Goal: Check status: Check status

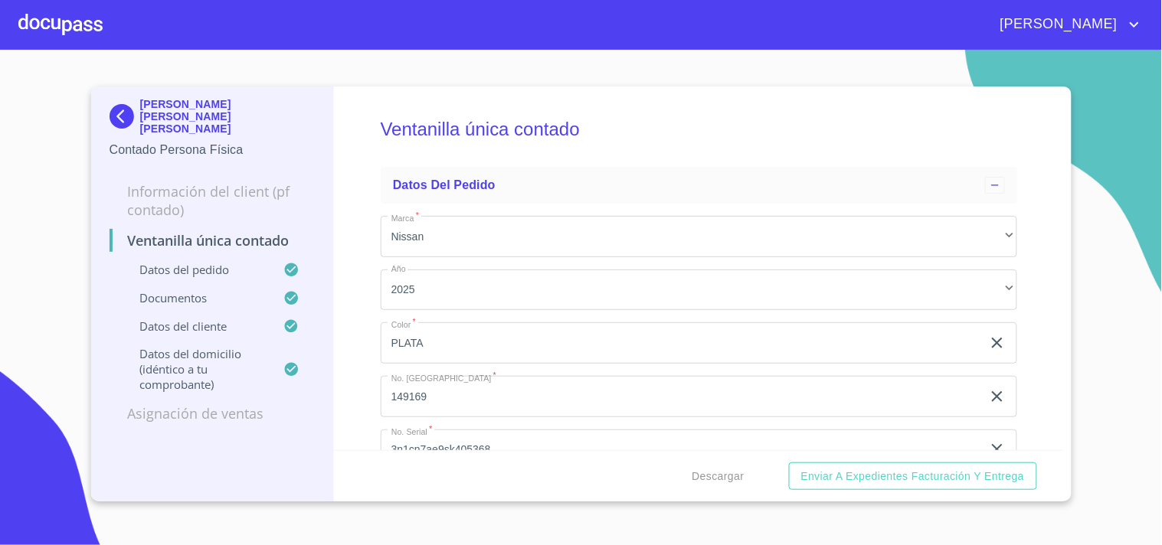
scroll to position [1957, 0]
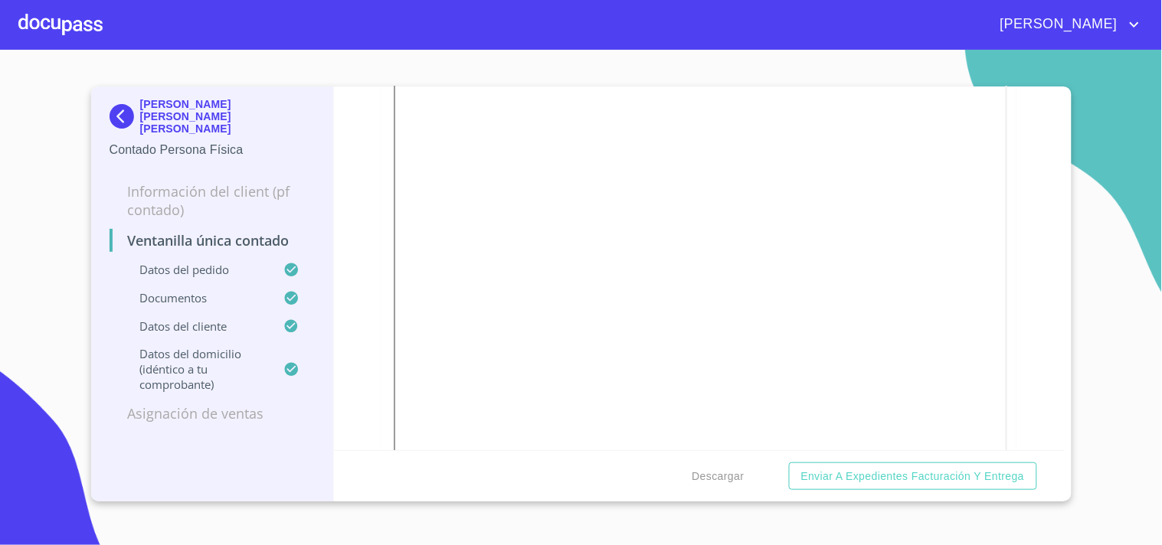
click at [69, 20] on div at bounding box center [60, 24] width 84 height 49
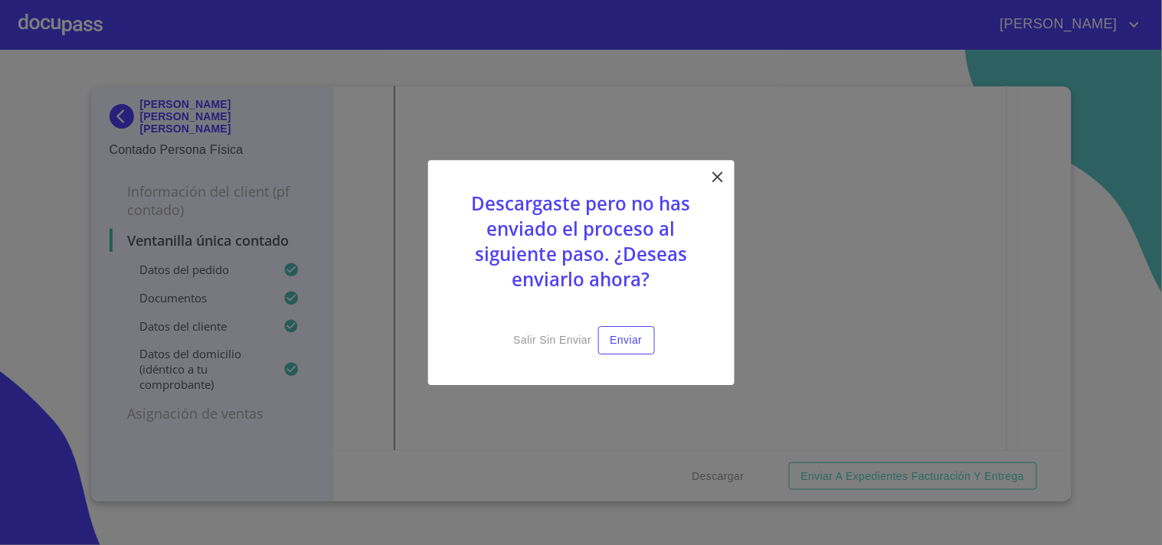
click at [718, 165] on div "Descargaste pero no has enviado el proceso al siguiente paso. ¿Deseas enviarlo …" at bounding box center [581, 272] width 306 height 225
click at [717, 178] on icon at bounding box center [717, 177] width 11 height 11
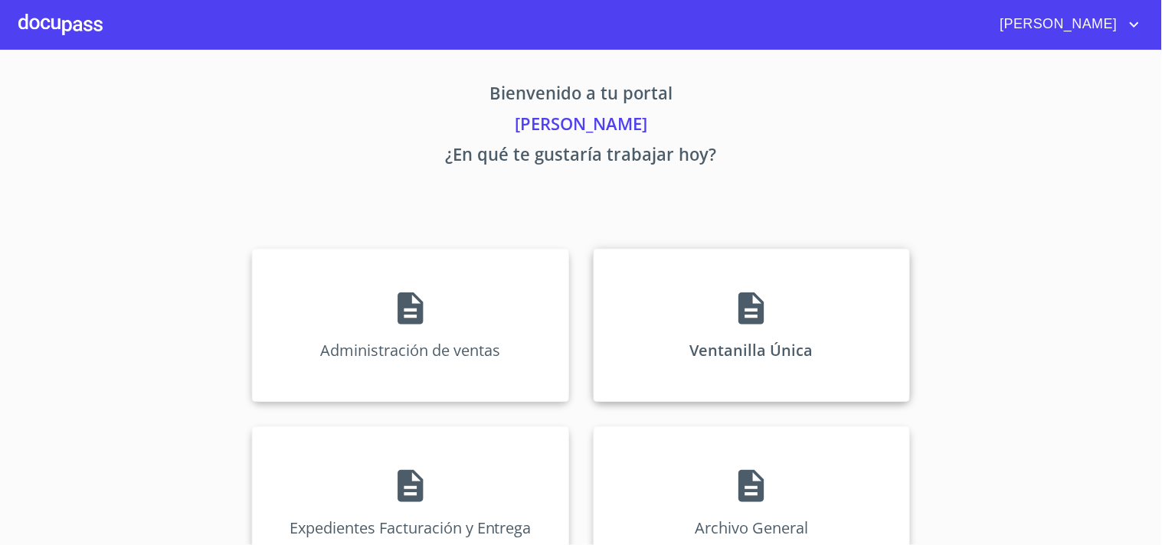
click at [714, 279] on div "Ventanilla Única" at bounding box center [751, 325] width 316 height 153
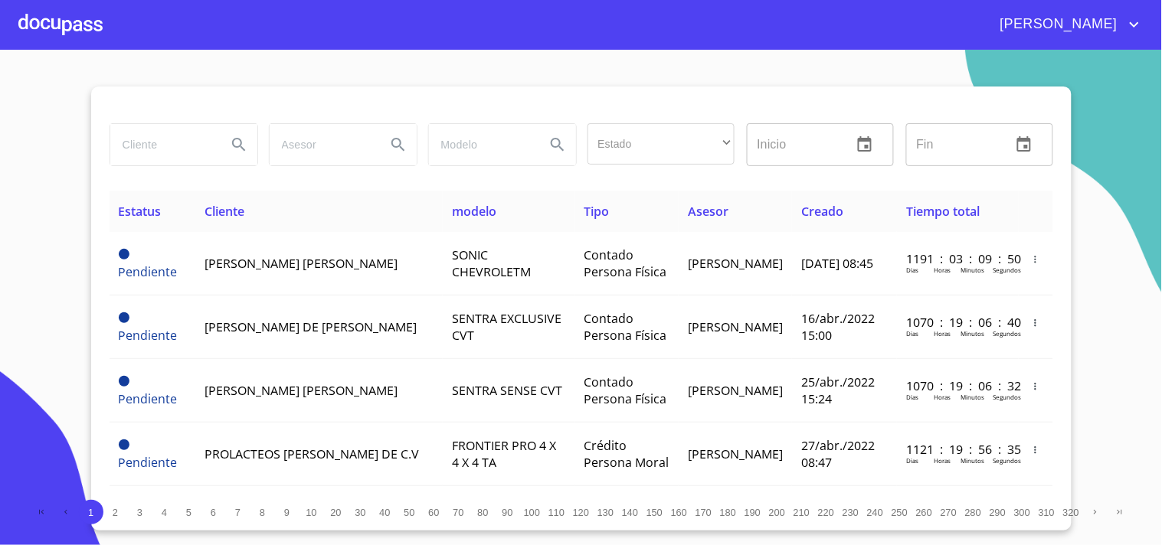
click at [187, 125] on input "search" at bounding box center [162, 144] width 104 height 41
type input "[PERSON_NAME]"
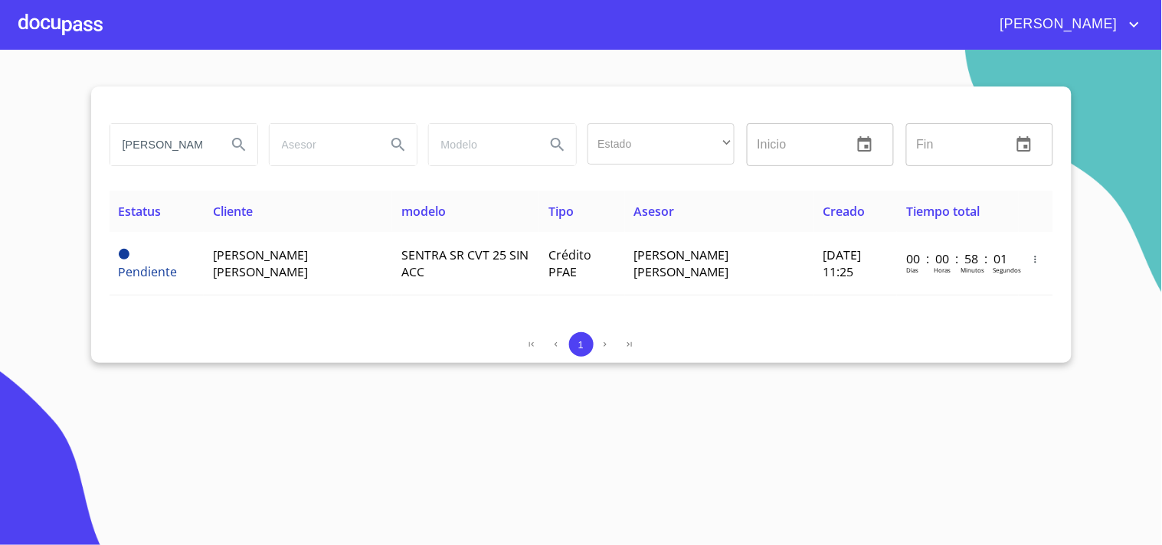
click at [448, 194] on th "modelo" at bounding box center [465, 211] width 147 height 41
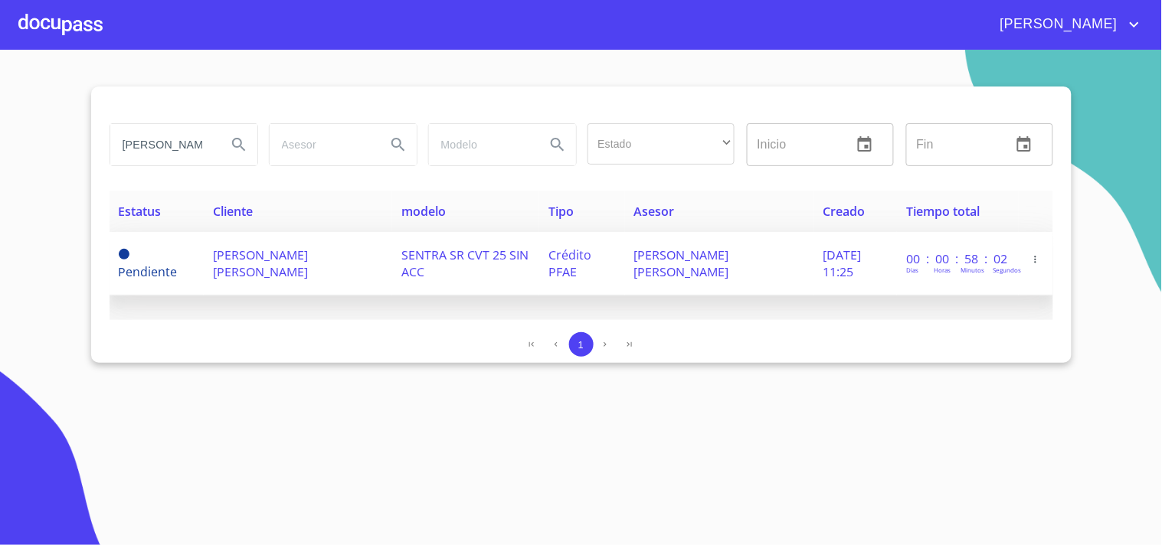
click at [446, 265] on td "SENTRA SR CVT 25 SIN ACC" at bounding box center [465, 264] width 147 height 64
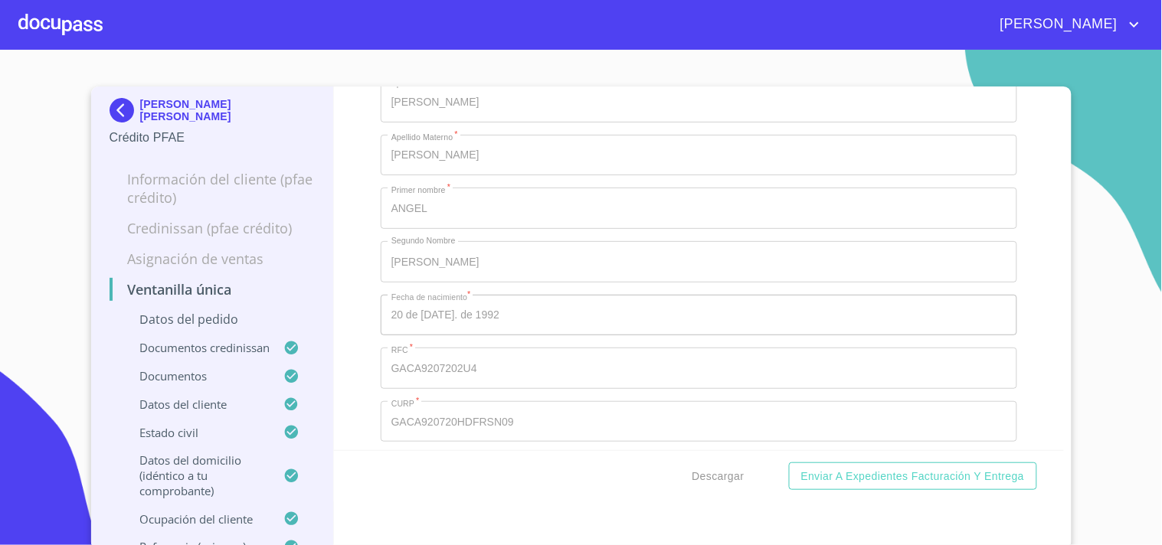
scroll to position [5615, 0]
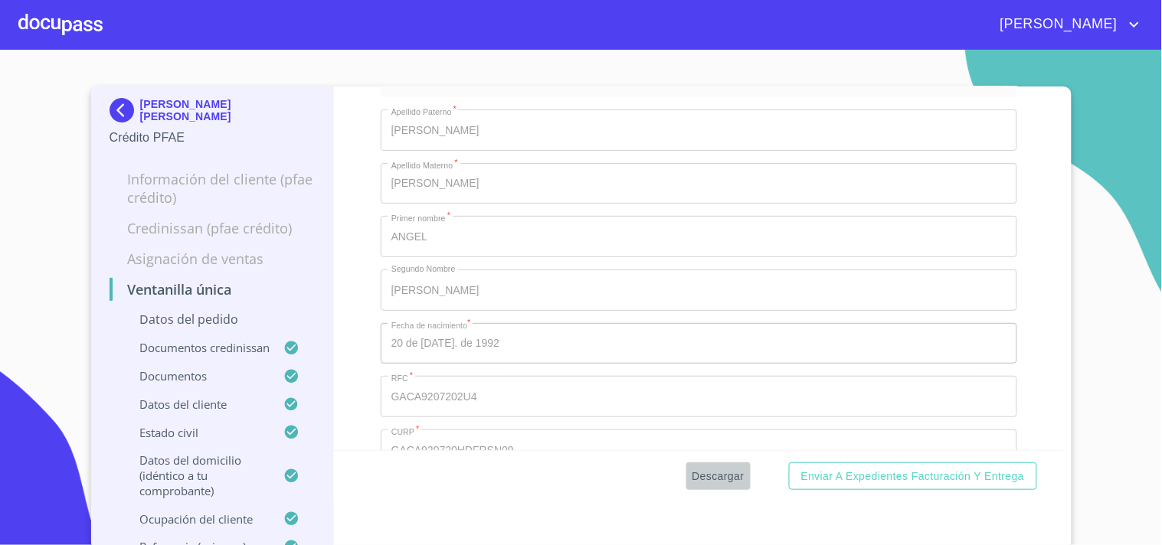
click at [718, 481] on span "Descargar" at bounding box center [718, 476] width 52 height 19
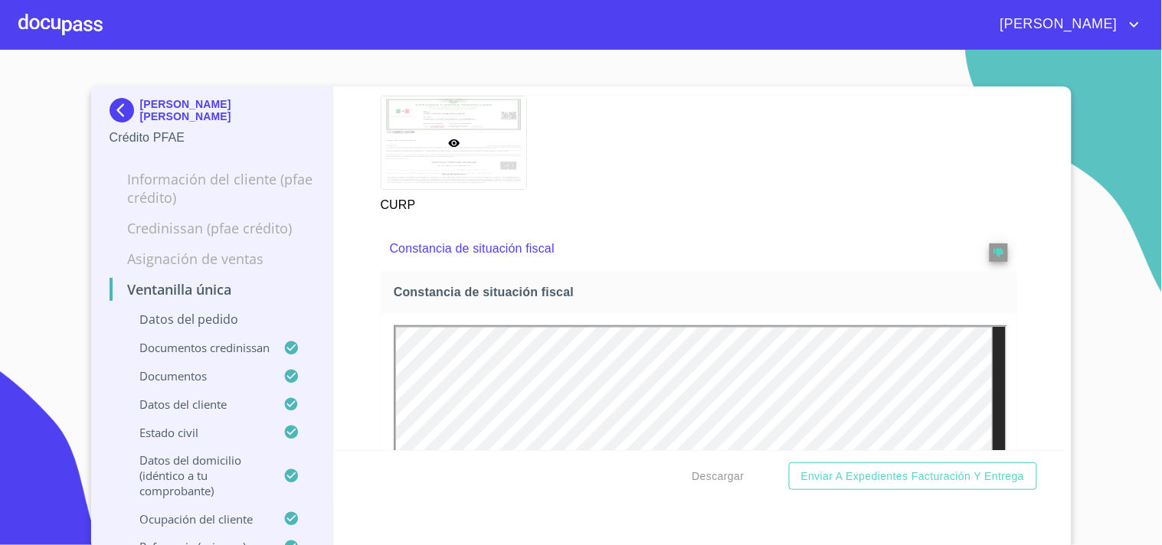
scroll to position [4509, 0]
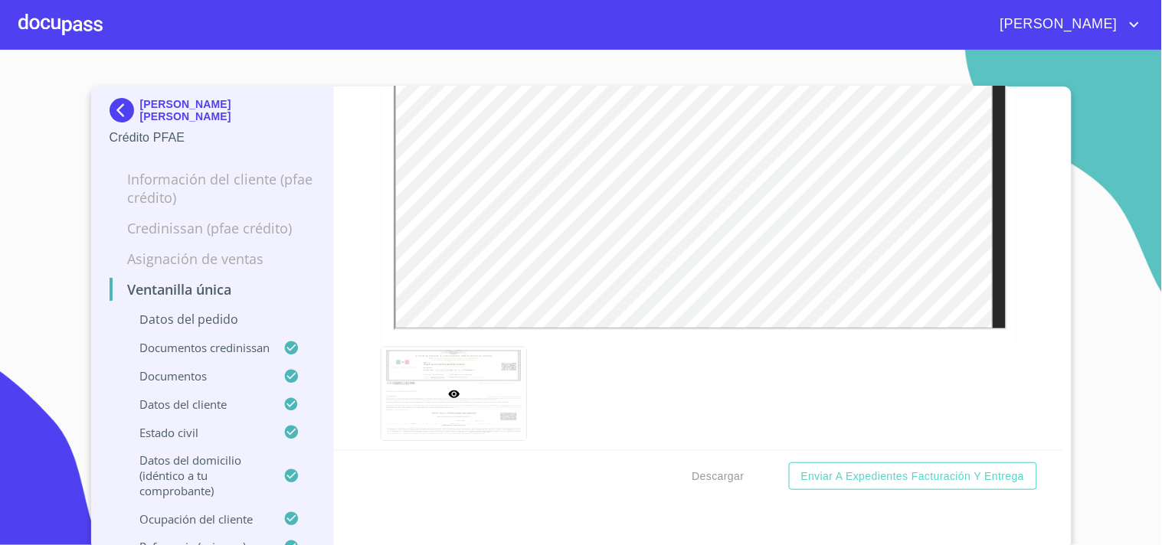
click at [1062, 177] on div "ANGEL [PERSON_NAME] [PERSON_NAME] PFAE Información del cliente (PFAE crédito) C…" at bounding box center [581, 318] width 980 height 463
click at [52, 52] on section "ANGEL [PERSON_NAME] [PERSON_NAME] PFAE Información del cliente (PFAE crédito) C…" at bounding box center [581, 297] width 1162 height 495
click at [69, 12] on div at bounding box center [60, 24] width 84 height 49
